Goal: Task Accomplishment & Management: Manage account settings

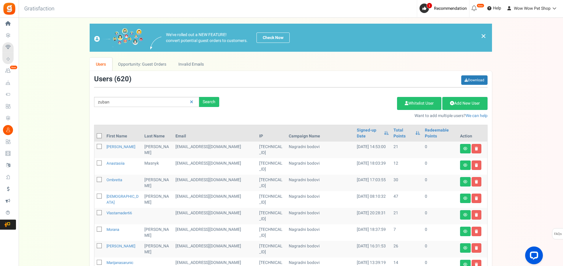
type input "zuban"
click at [207, 102] on div "Search" at bounding box center [209, 102] width 20 height 10
click at [192, 104] on icon at bounding box center [191, 102] width 3 height 4
click at [149, 104] on input "text" at bounding box center [146, 102] width 105 height 10
type input "zuban"
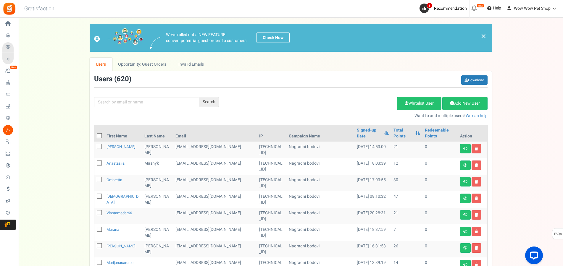
click at [150, 96] on div "Search Add Etsy Order Delete Selected Users Import Users Spam Protection Subtra…" at bounding box center [291, 97] width 403 height 44
click at [145, 104] on input "text" at bounding box center [146, 102] width 105 height 10
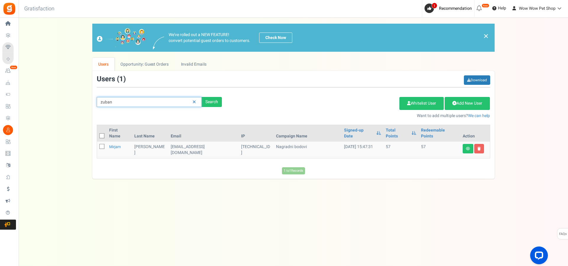
drag, startPoint x: 124, startPoint y: 102, endPoint x: 91, endPoint y: 101, distance: 33.2
click at [97, 101] on input "zuban" at bounding box center [149, 102] width 105 height 10
type input "etta"
click at [119, 144] on link "Ombretta" at bounding box center [117, 147] width 16 height 6
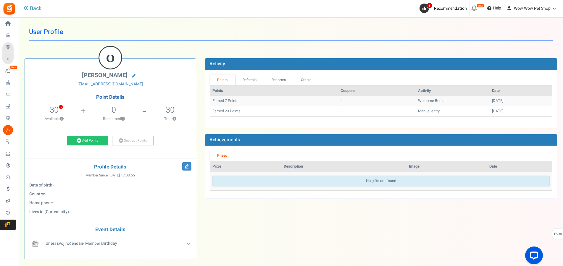
click at [93, 134] on div "Point Details 30 0 Redeemable 30 Exclusion Available ? 0 Redeemed ? 30 ?" at bounding box center [110, 121] width 162 height 53
click at [94, 138] on link "Add Points" at bounding box center [87, 141] width 41 height 10
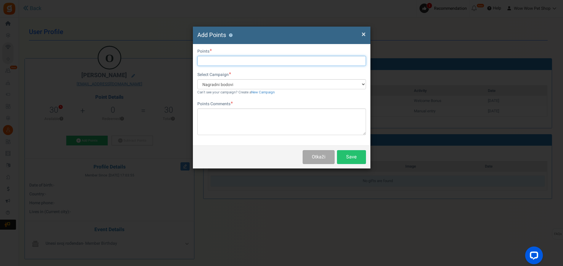
click at [211, 61] on input "text" at bounding box center [281, 61] width 169 height 10
type input "31"
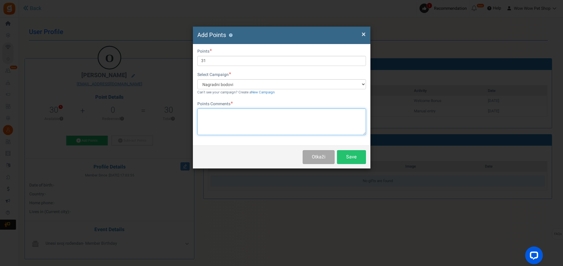
click at [231, 113] on textarea at bounding box center [281, 122] width 169 height 27
paste textarea "1639"
type textarea "Račun br. 1639"
click at [355, 154] on button "Save" at bounding box center [351, 157] width 29 height 14
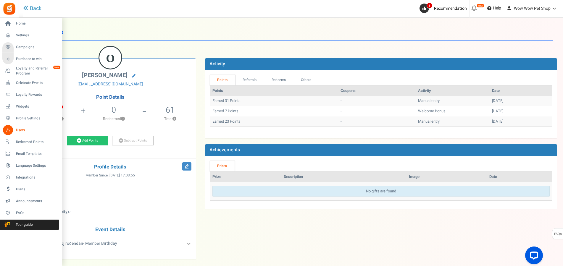
click at [13, 131] on link "Users" at bounding box center [30, 130] width 57 height 10
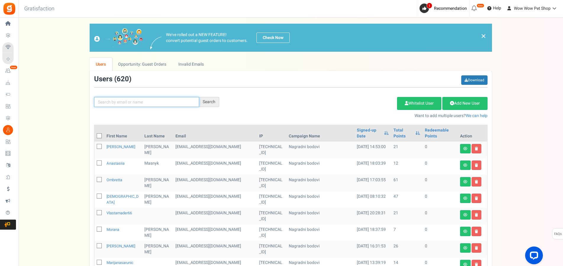
click at [150, 106] on input "text" at bounding box center [146, 102] width 105 height 10
type input "peršen"
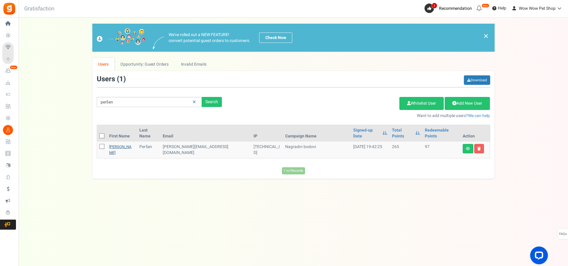
click at [120, 144] on link "Katarina" at bounding box center [120, 150] width 22 height 12
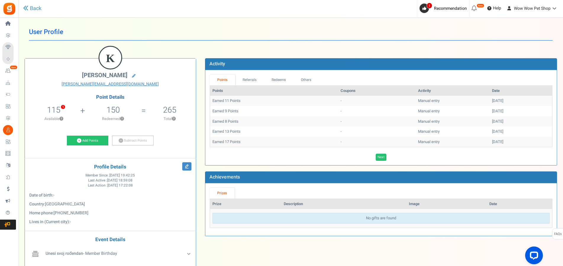
scroll to position [45, 0]
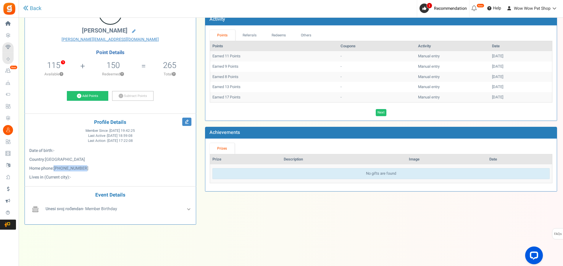
drag, startPoint x: 91, startPoint y: 168, endPoint x: 57, endPoint y: 168, distance: 34.1
click at [57, 168] on p "Home phone : +385992157685" at bounding box center [110, 169] width 162 height 6
copy span "+385992157685"
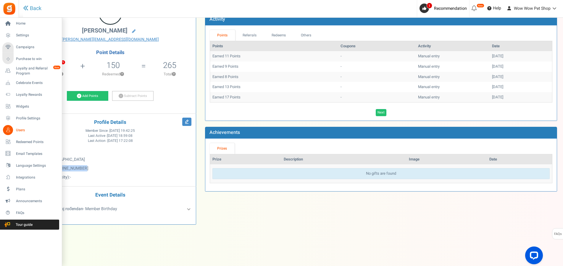
click at [17, 131] on span "Users" at bounding box center [36, 130] width 41 height 5
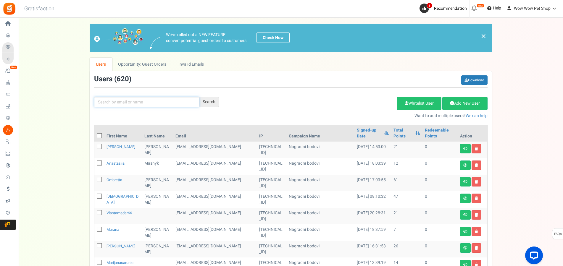
click at [135, 105] on input "text" at bounding box center [146, 102] width 105 height 10
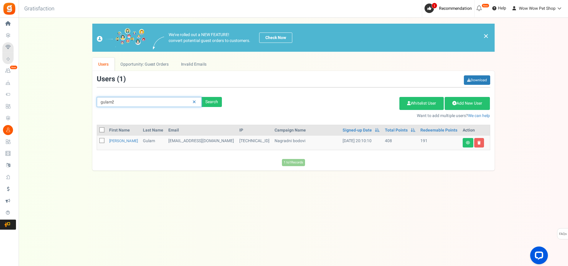
type input "gulam"
click at [114, 140] on link "Ivana" at bounding box center [123, 141] width 29 height 6
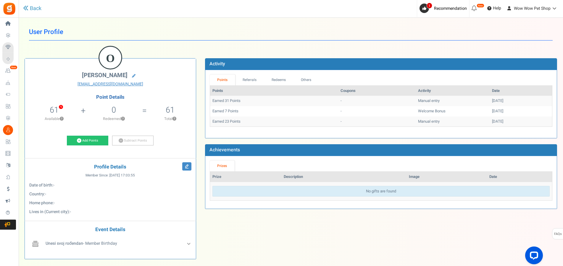
click at [15, 132] on link "Users" at bounding box center [9, 130] width 14 height 10
